Goal: Task Accomplishment & Management: Use online tool/utility

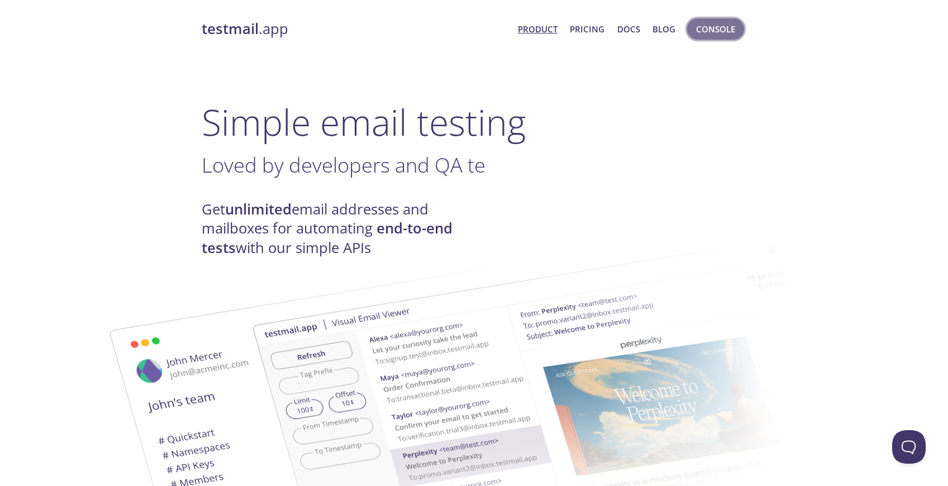
click at [730, 32] on span "Console" at bounding box center [715, 29] width 39 height 15
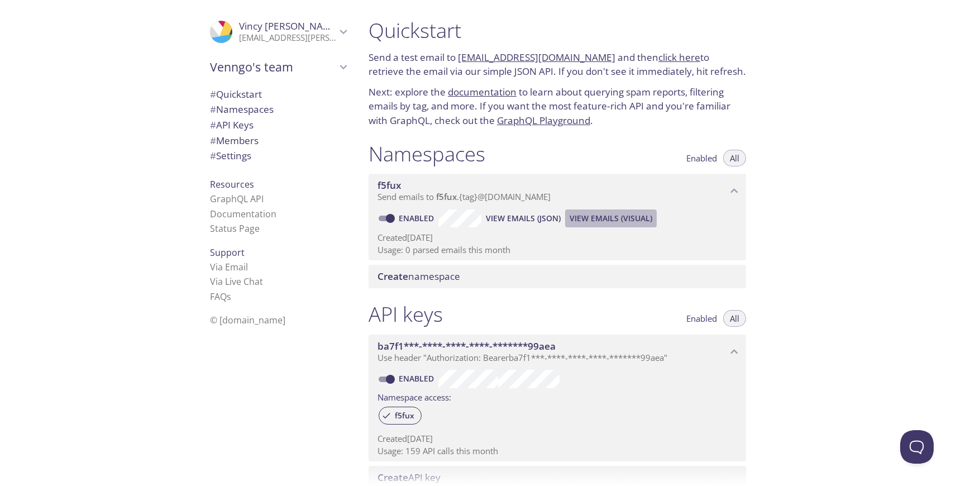
click at [600, 222] on span "View Emails (Visual)" at bounding box center [611, 218] width 83 height 13
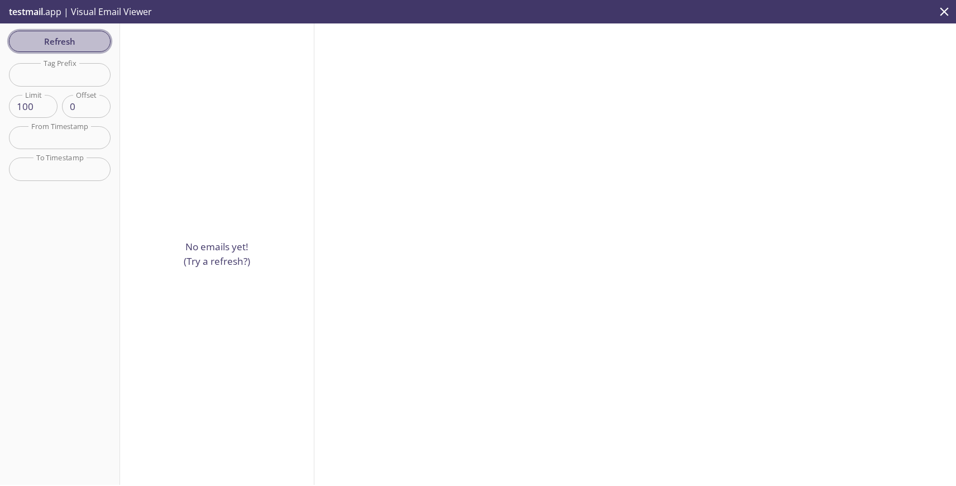
click at [66, 45] on span "Refresh" at bounding box center [60, 41] width 84 height 15
